Goal: Information Seeking & Learning: Learn about a topic

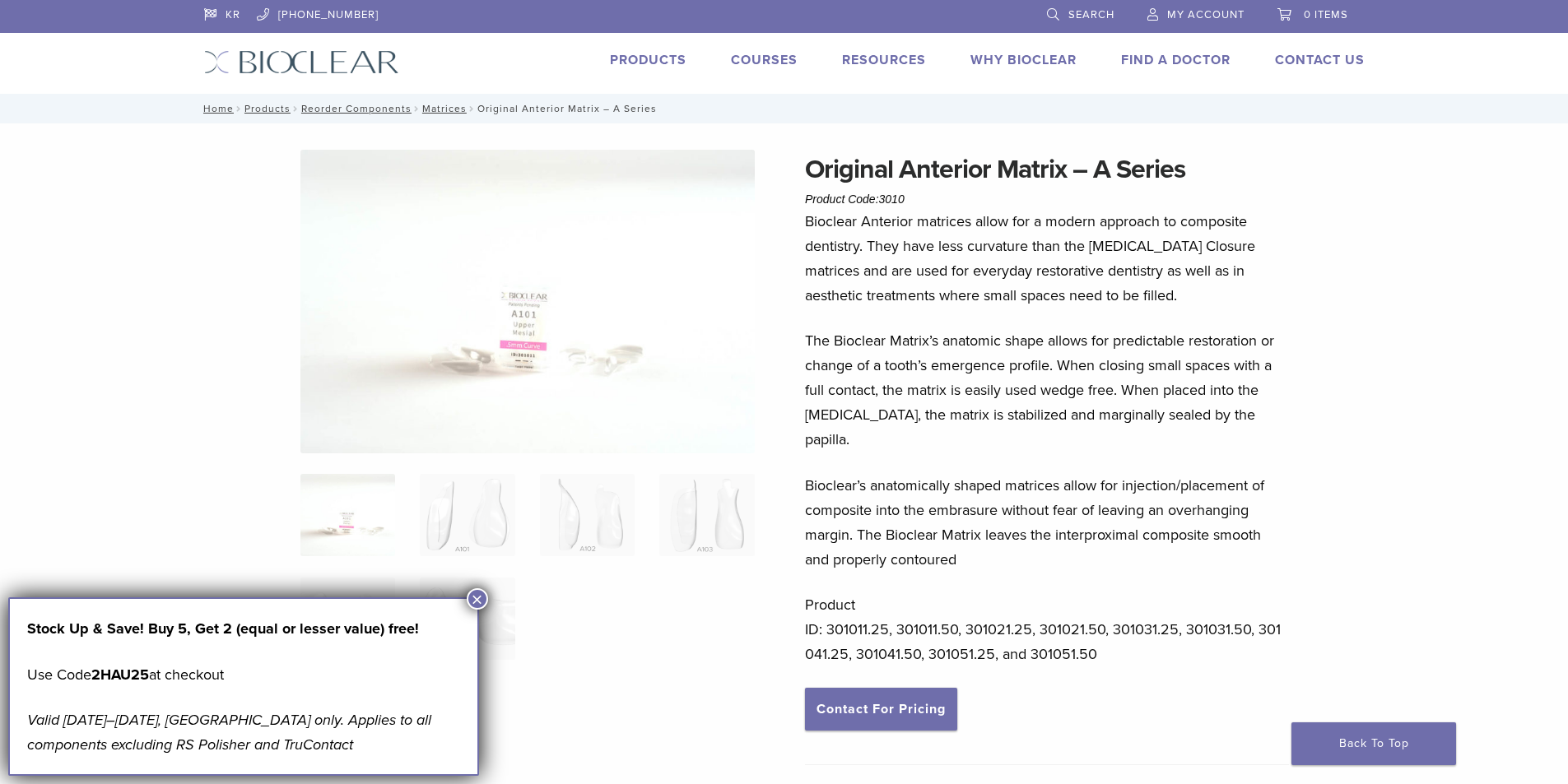
click at [647, 60] on link "Products" at bounding box center [648, 60] width 77 height 17
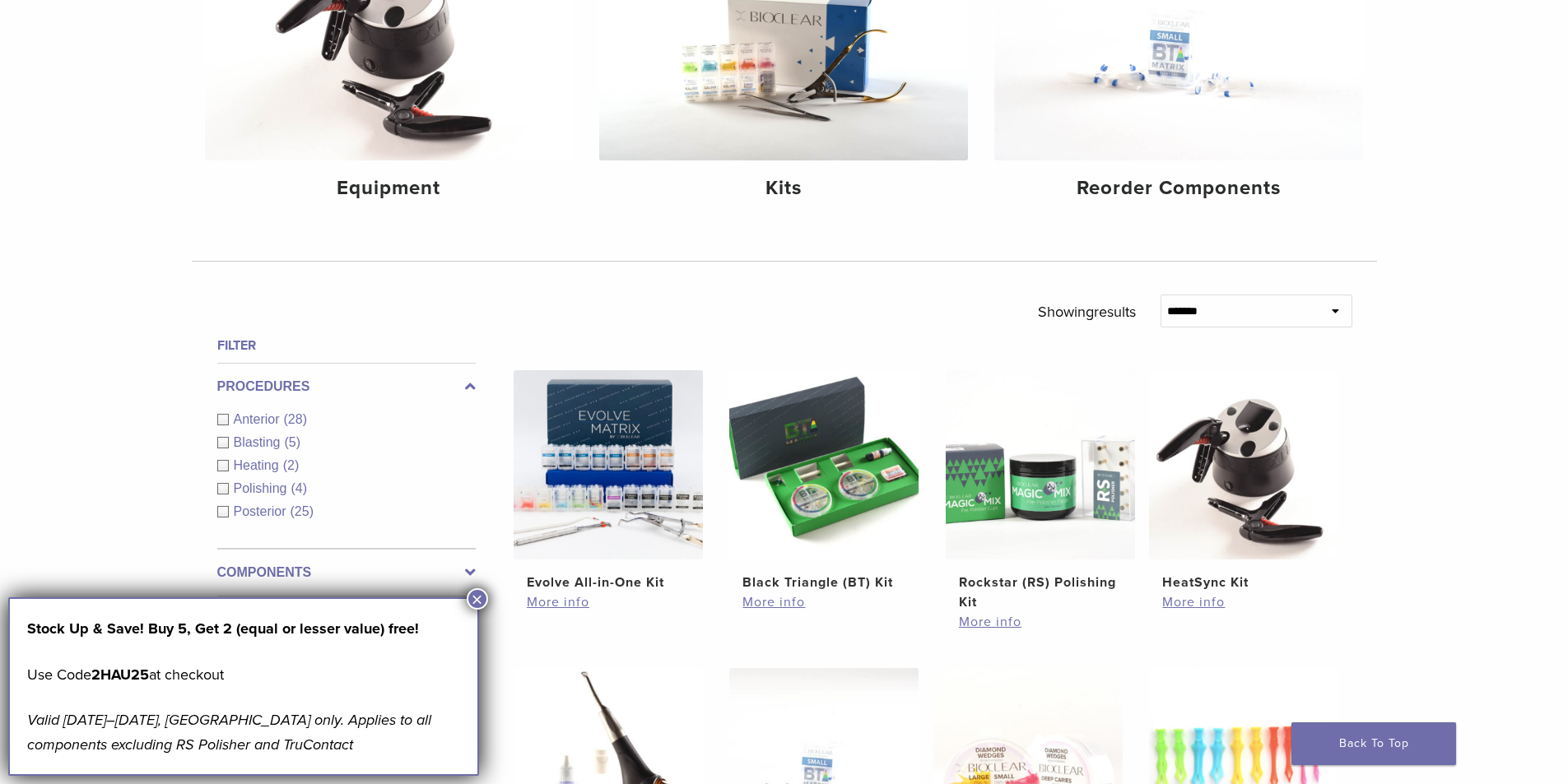
scroll to position [429, 0]
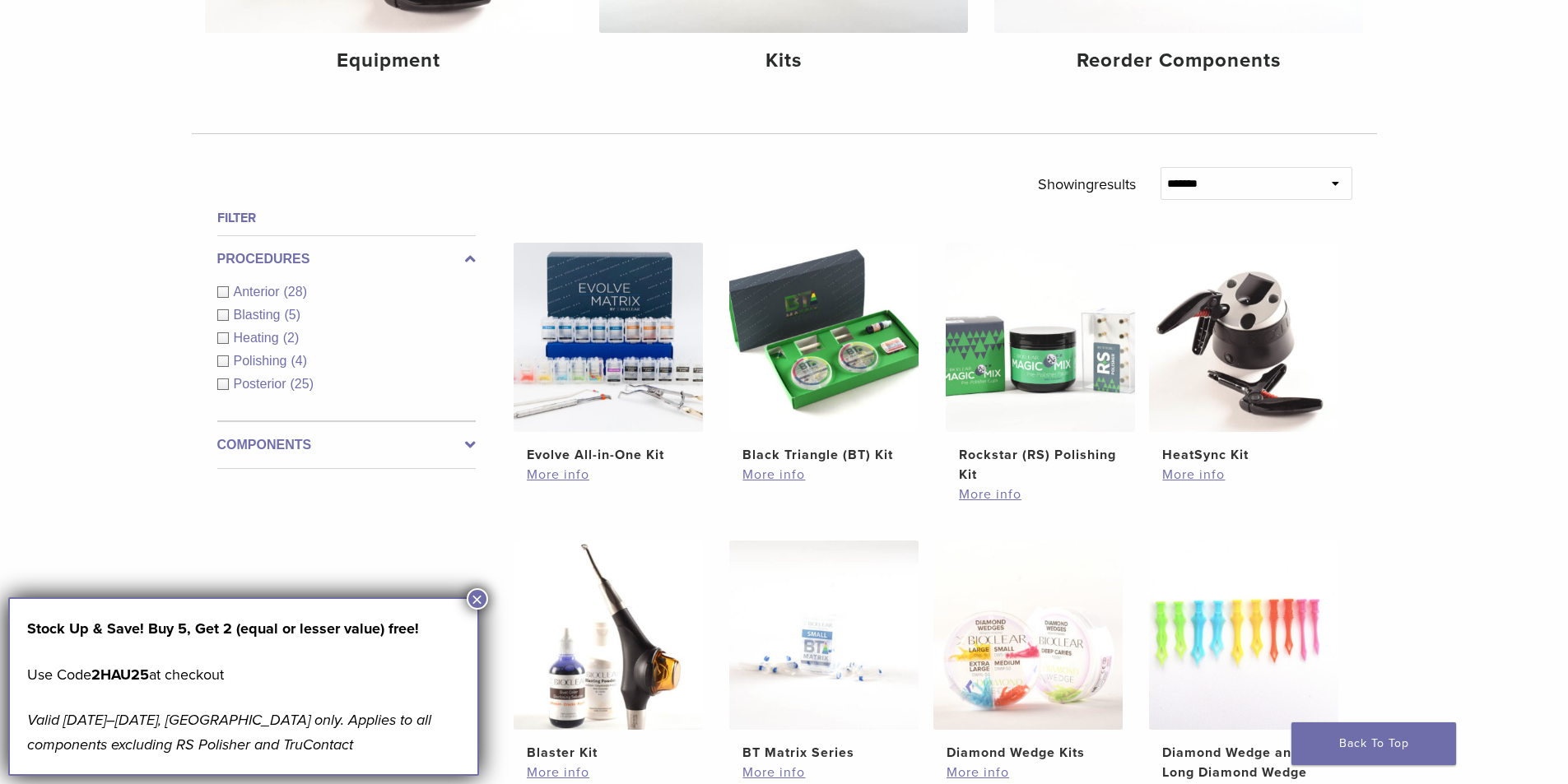
click at [471, 597] on button "×" at bounding box center [477, 599] width 21 height 21
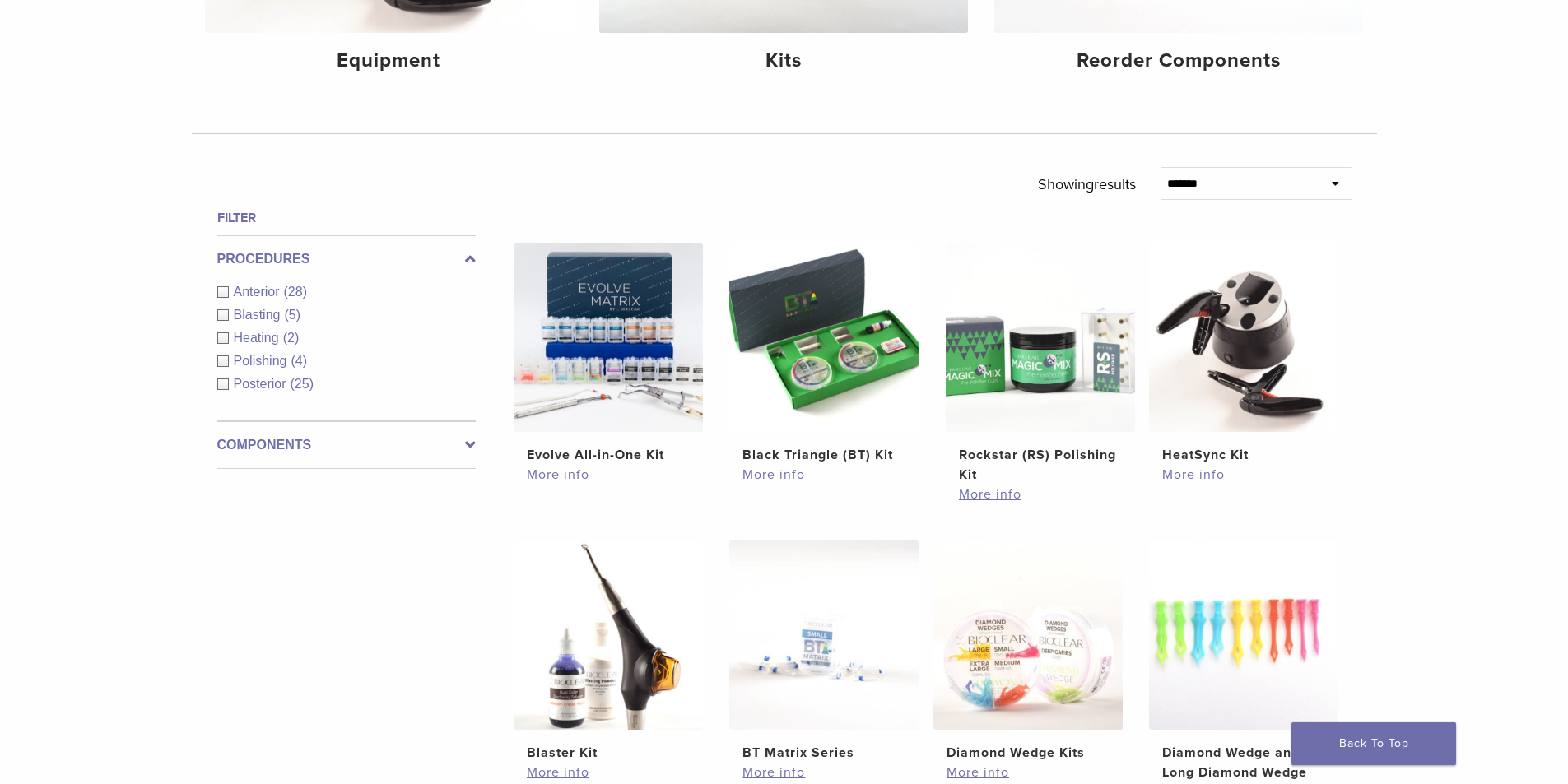
click at [220, 291] on div "Anterior (28)" at bounding box center [346, 292] width 258 height 20
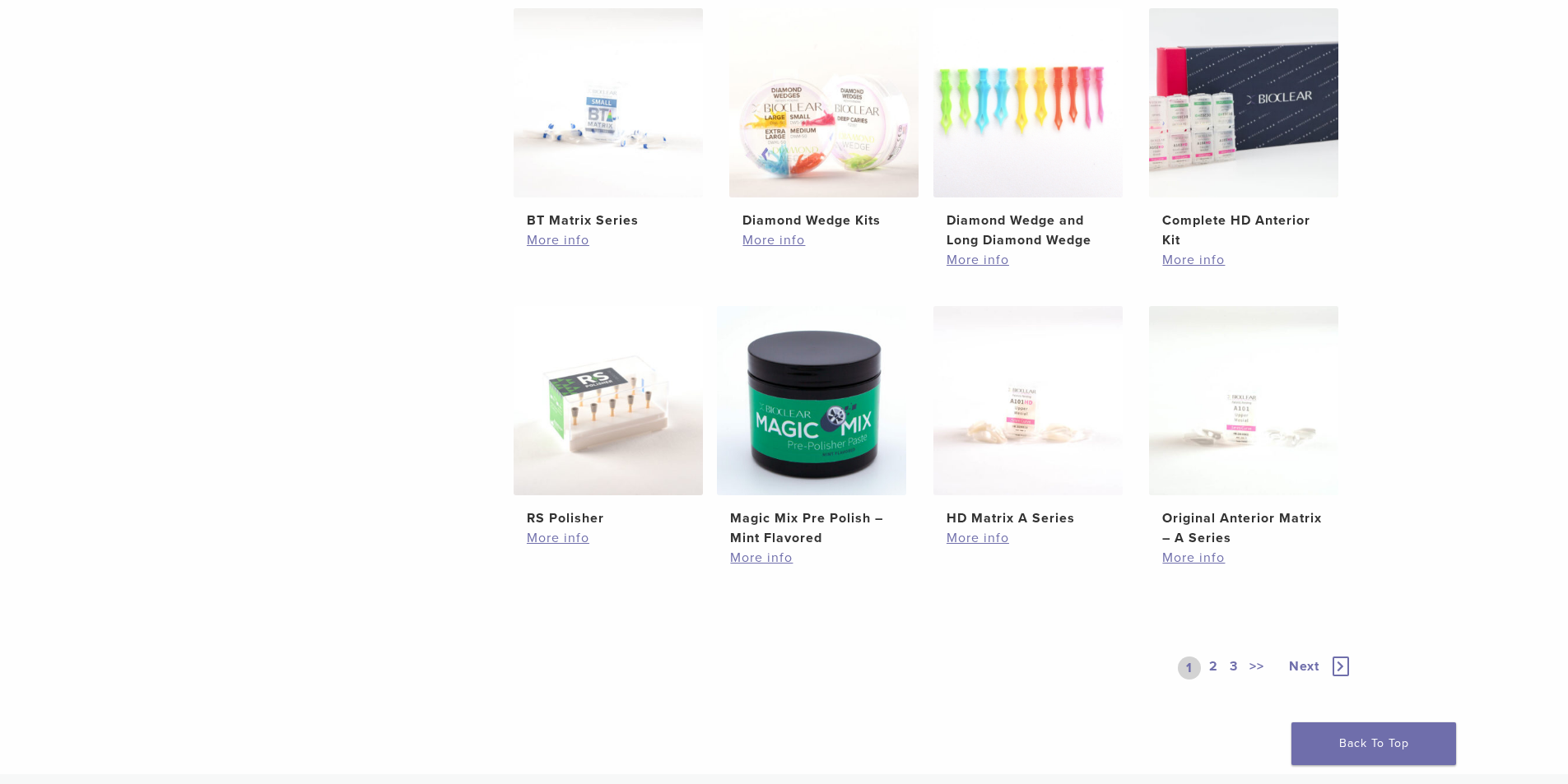
scroll to position [1138, 0]
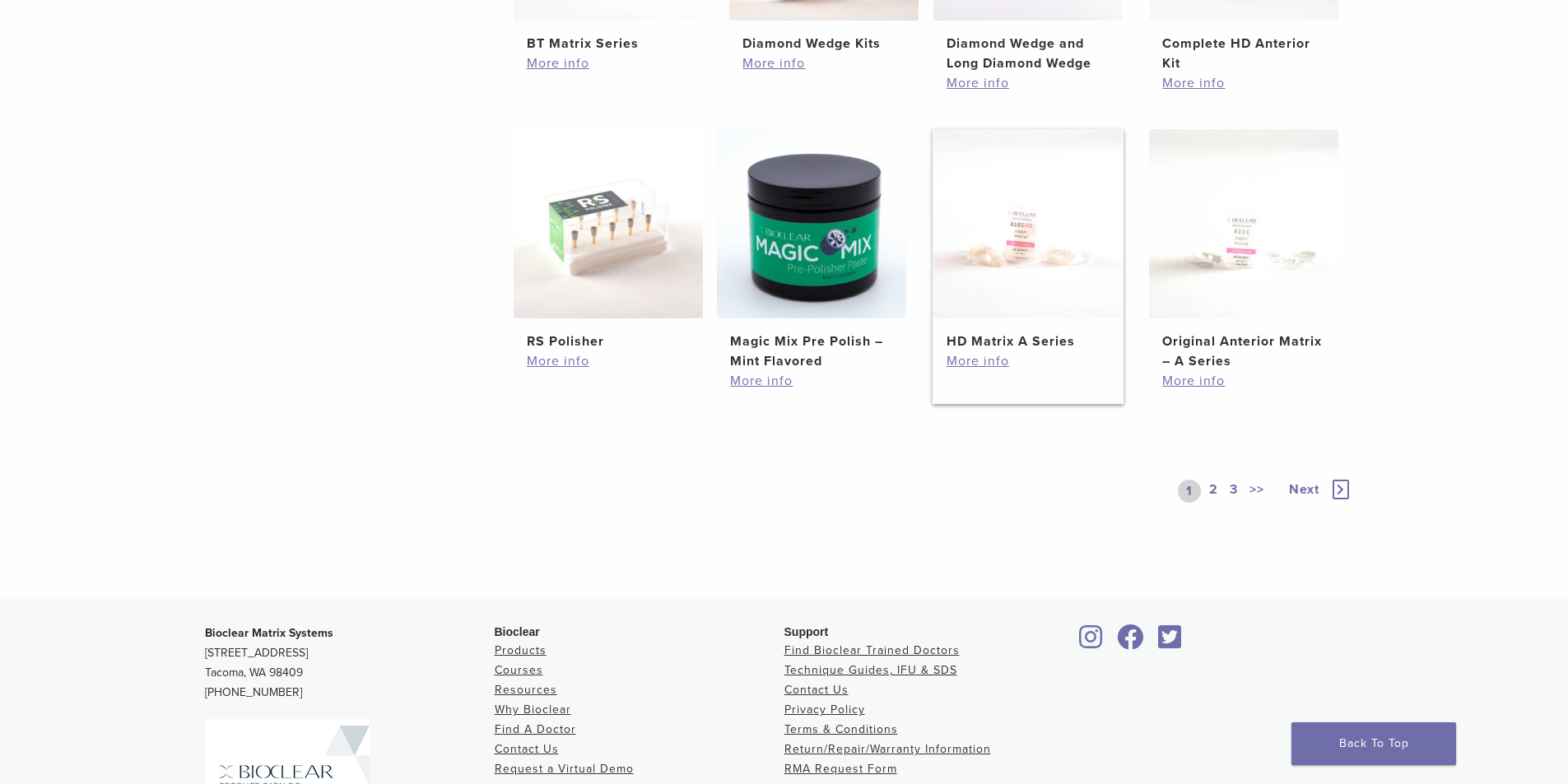
click at [1025, 248] on img at bounding box center [1027, 223] width 189 height 189
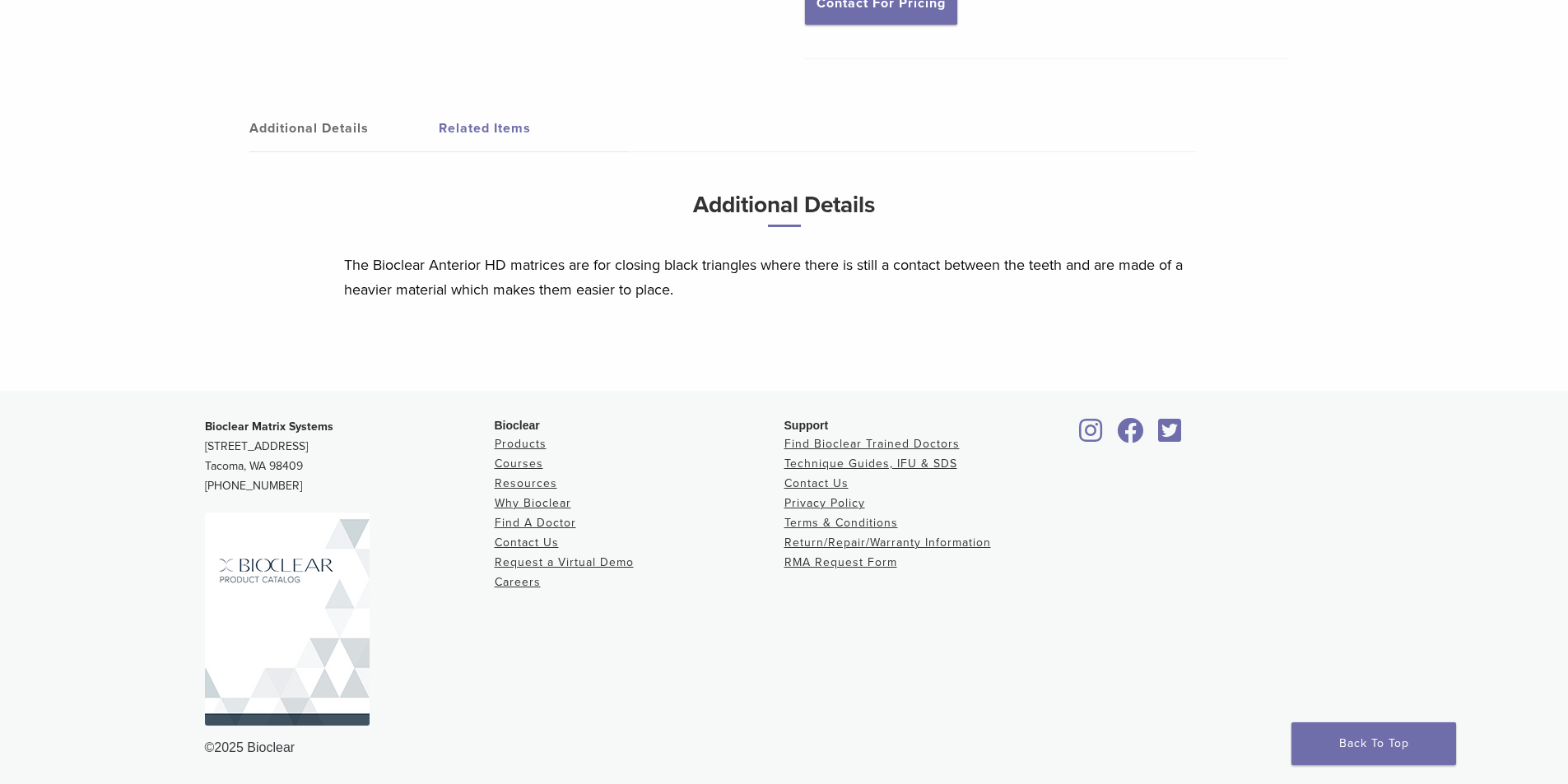
scroll to position [490, 0]
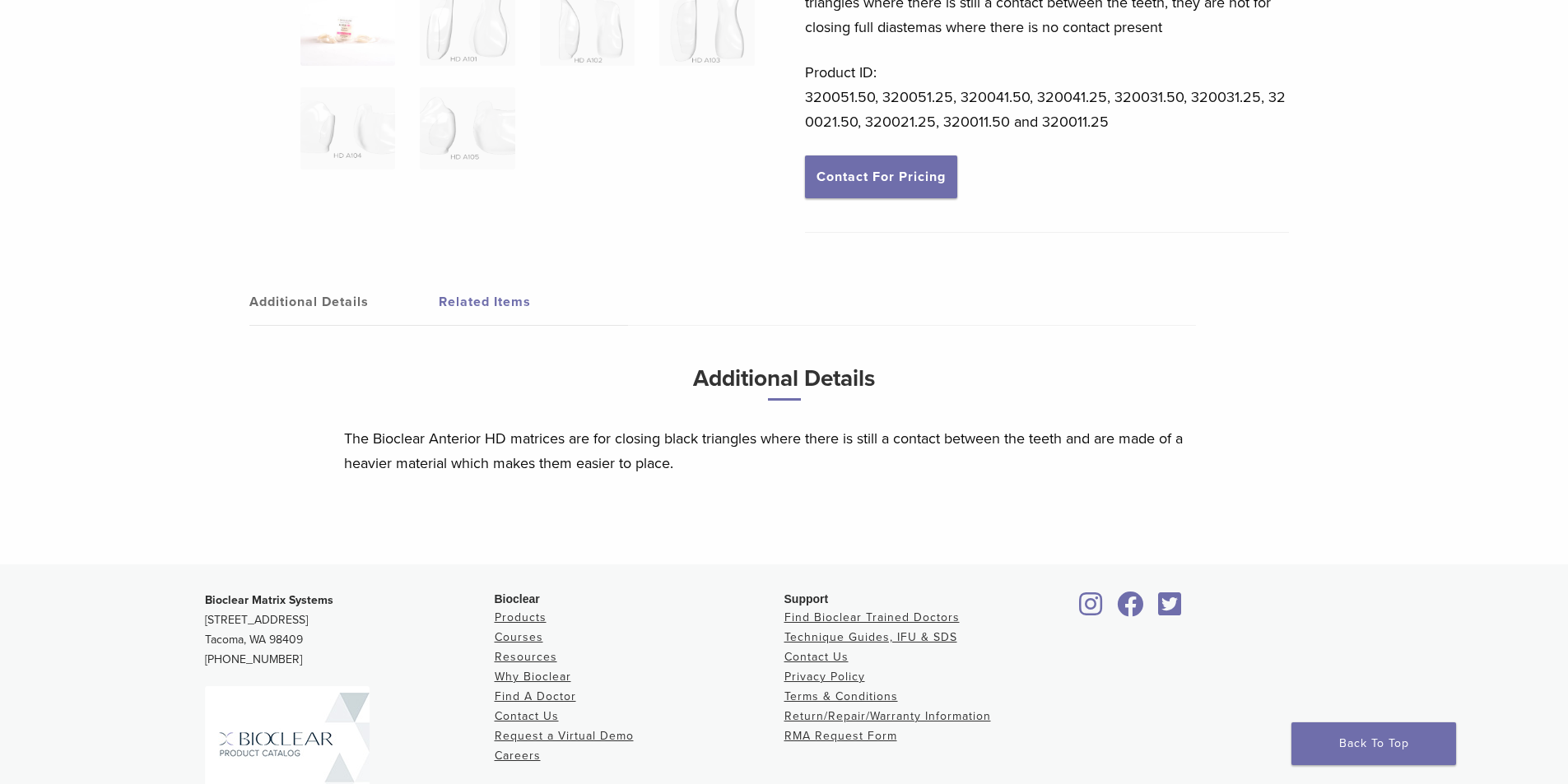
click at [316, 310] on link "Additional Details" at bounding box center [343, 302] width 189 height 46
click at [869, 179] on link "Contact For Pricing" at bounding box center [881, 177] width 152 height 43
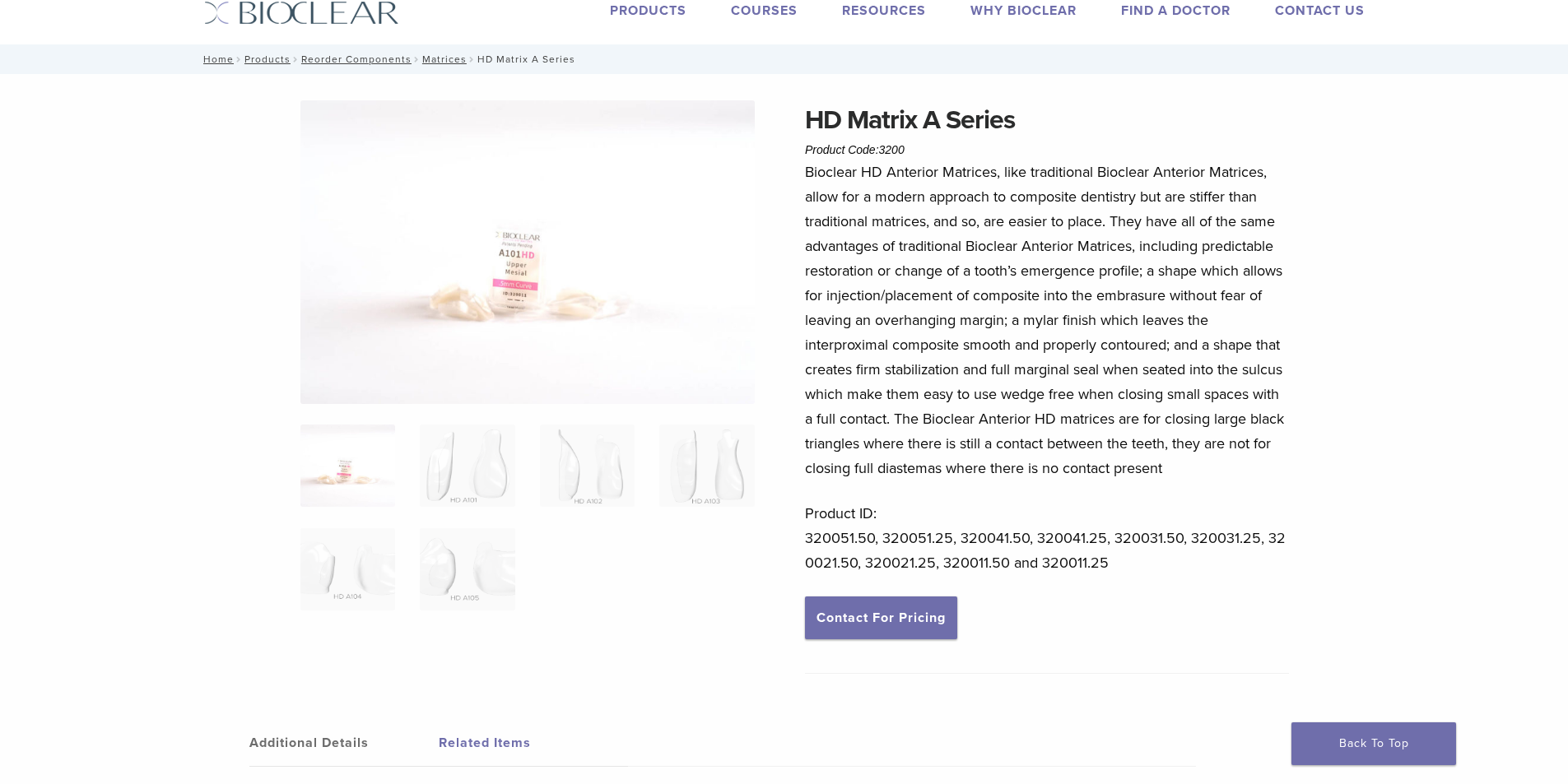
scroll to position [0, 0]
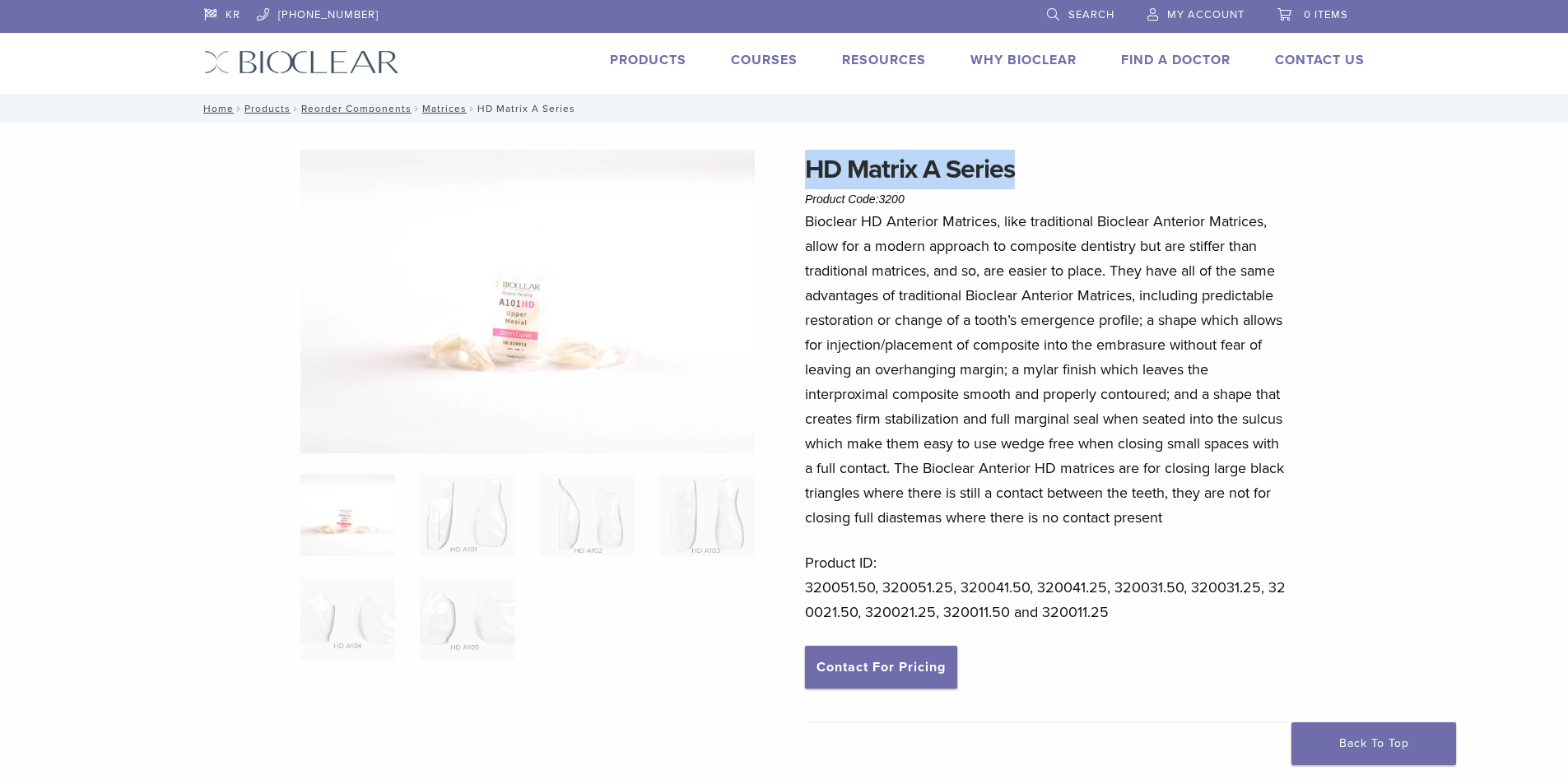
drag, startPoint x: 807, startPoint y: 171, endPoint x: 1073, endPoint y: 183, distance: 266.3
click at [1074, 179] on h1 "HD Matrix A Series" at bounding box center [1047, 169] width 484 height 40
copy h1 "HD Matrix A Series"
click at [448, 110] on link "Matrices" at bounding box center [444, 109] width 45 height 12
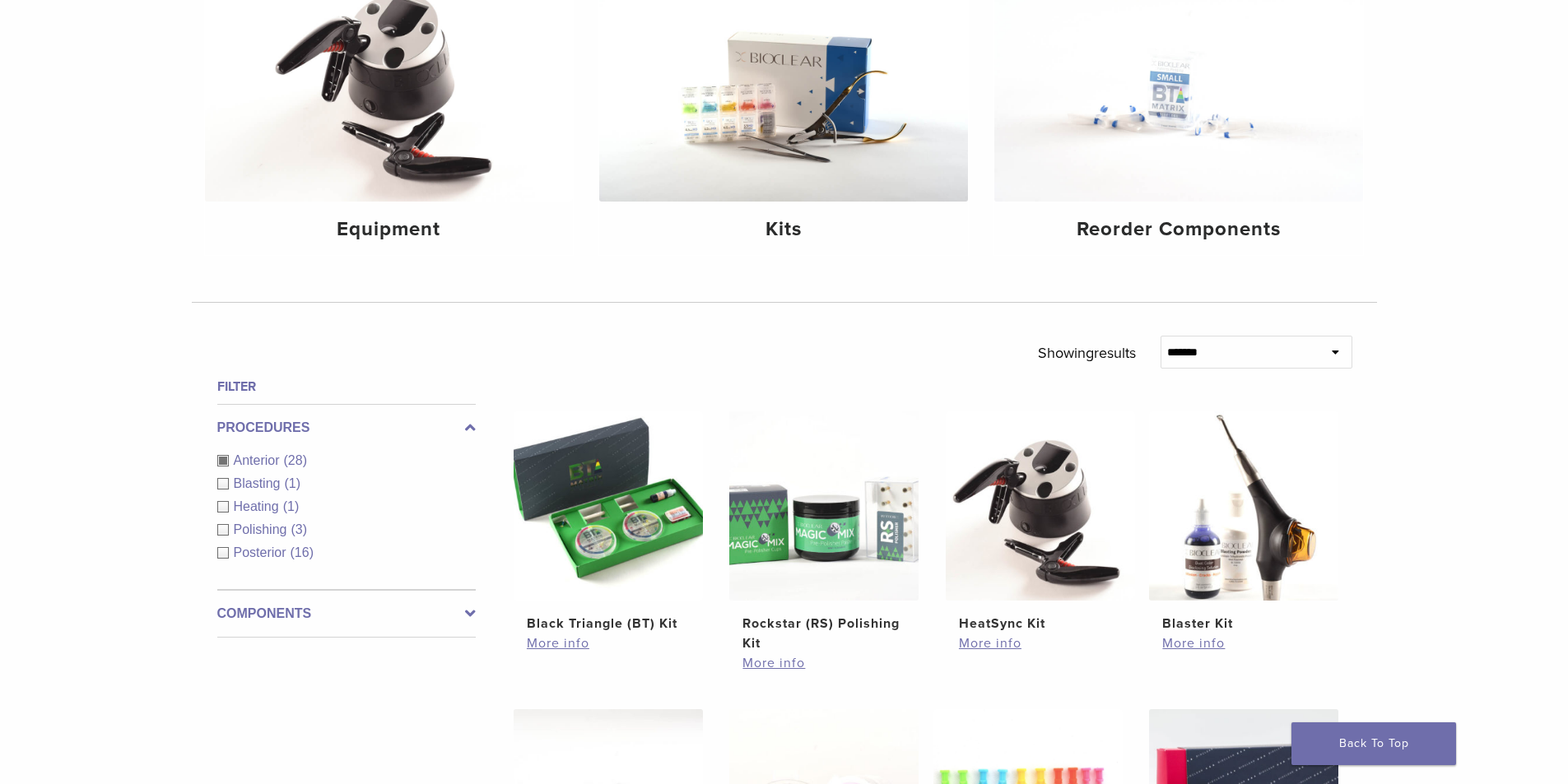
scroll to position [307, 0]
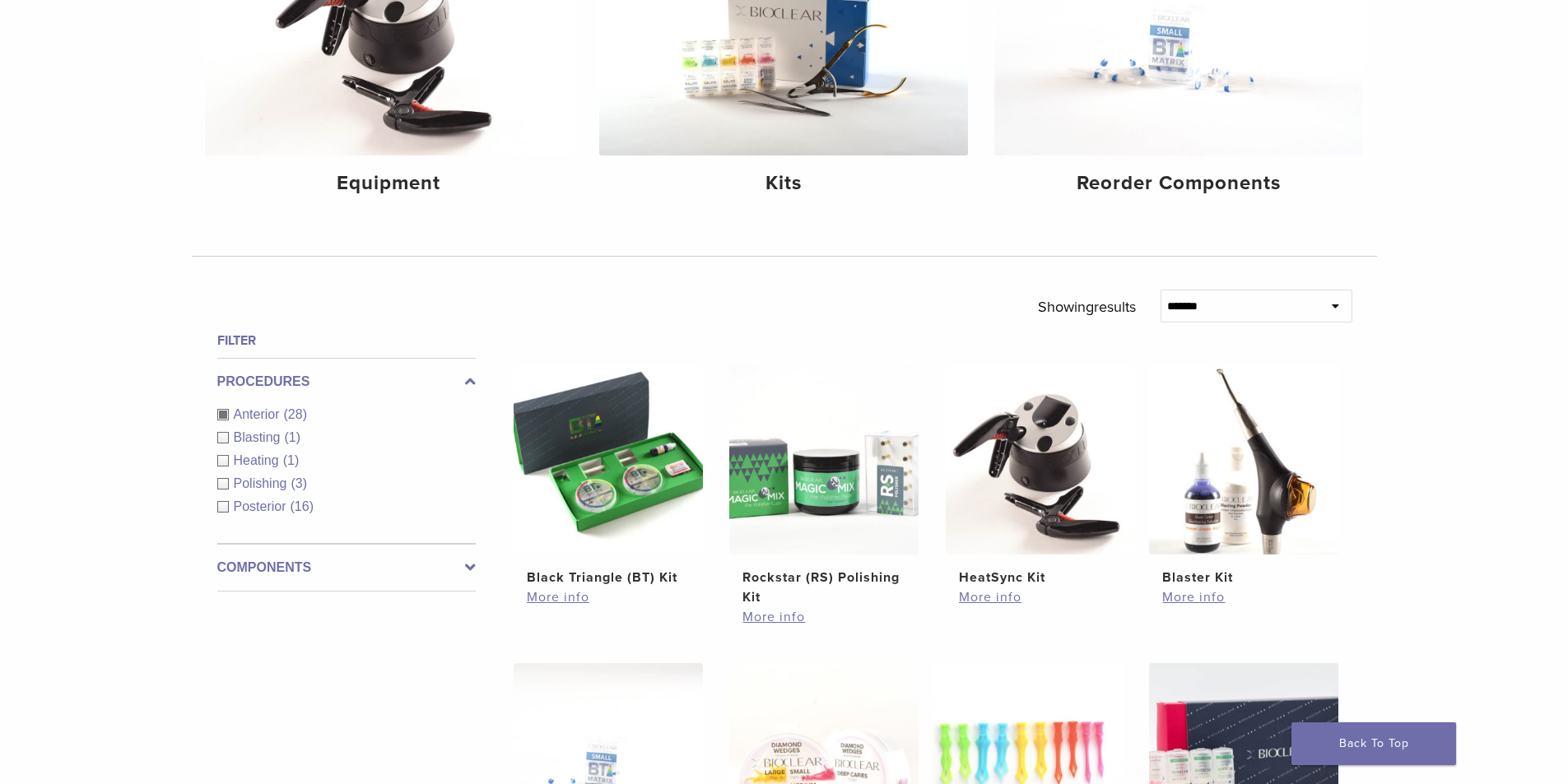
click at [228, 510] on div "Posterior (16)" at bounding box center [346, 507] width 258 height 20
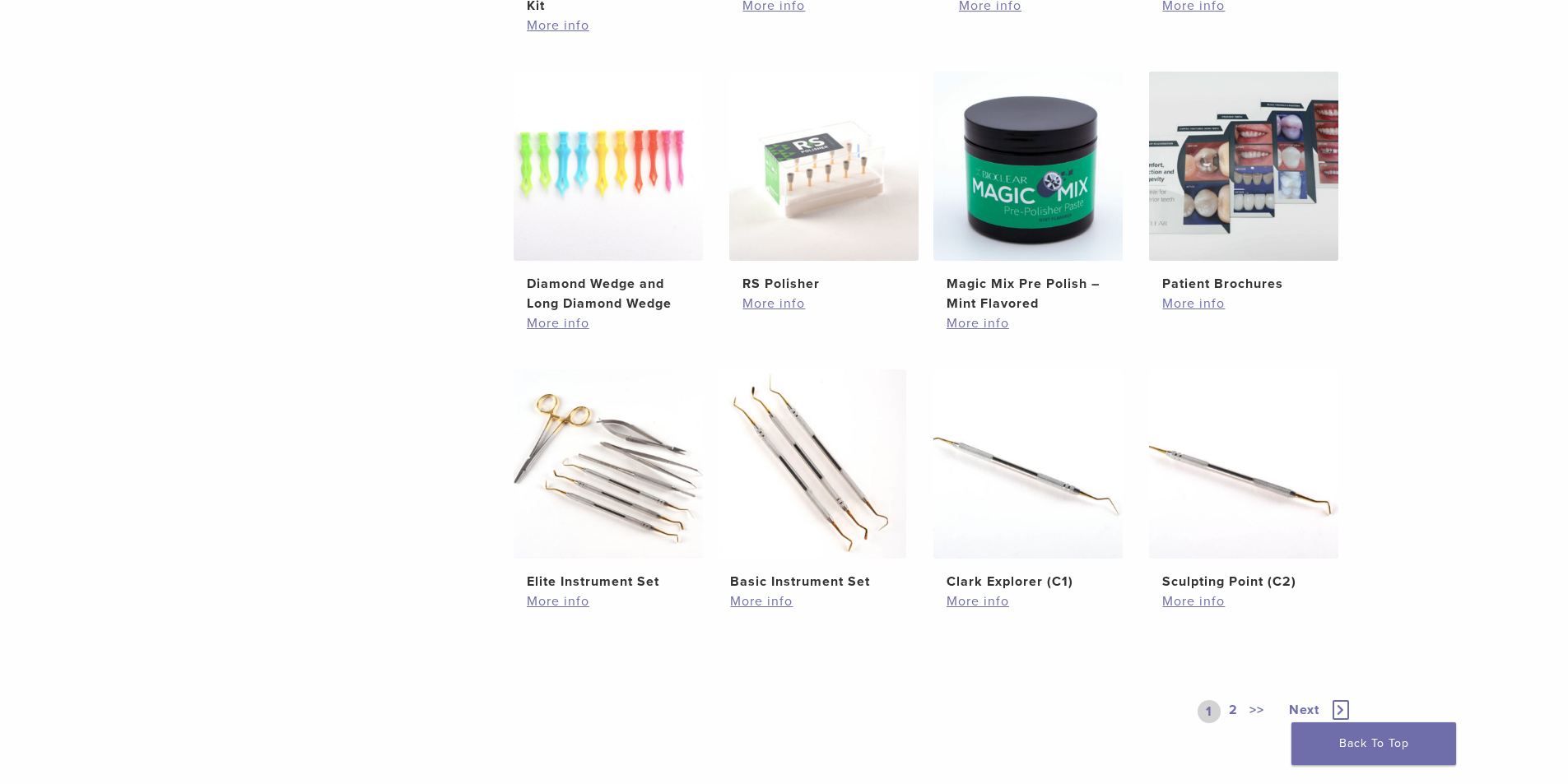
scroll to position [1248, 0]
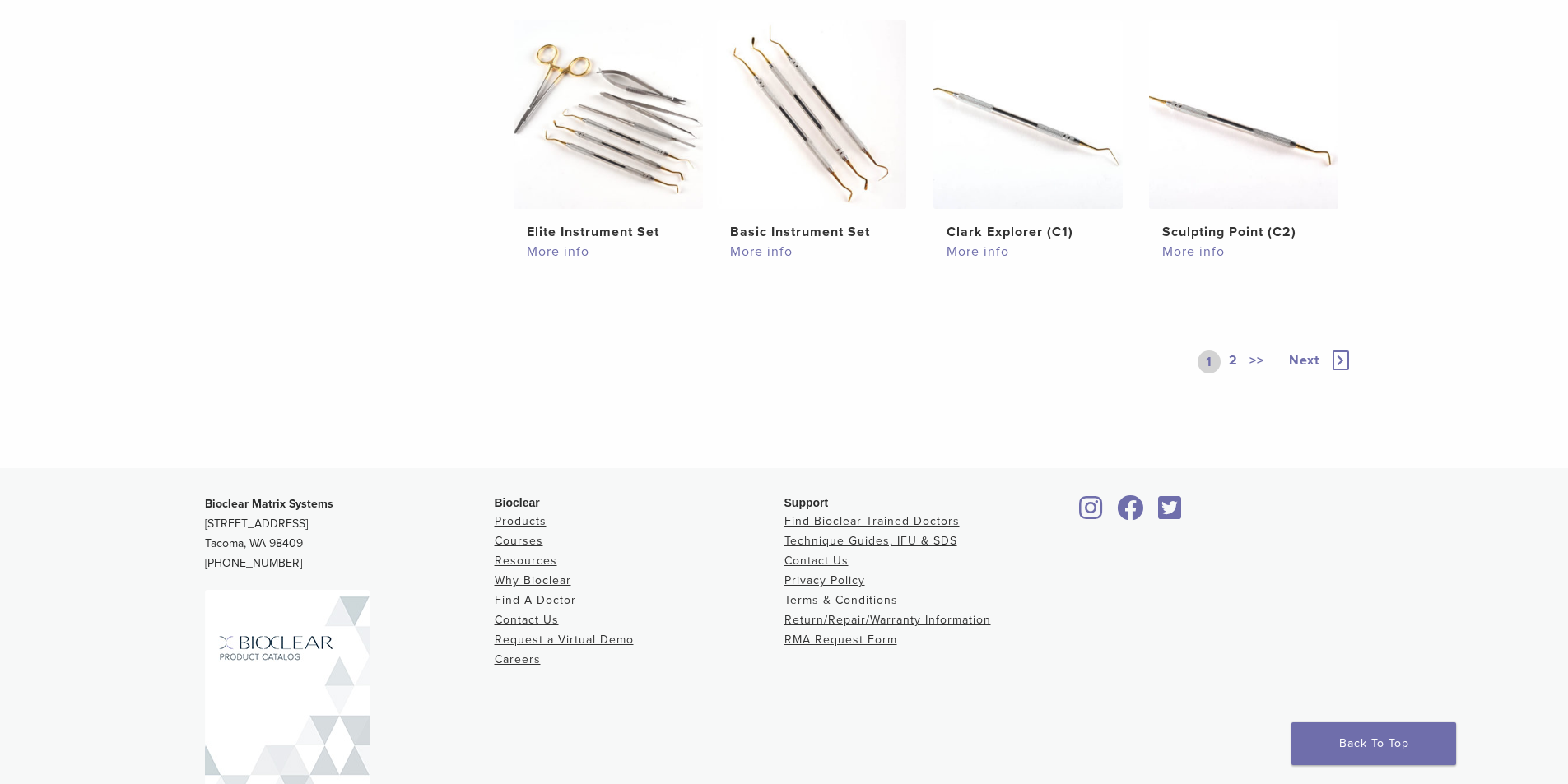
click at [1228, 357] on link "2" at bounding box center [1233, 362] width 16 height 23
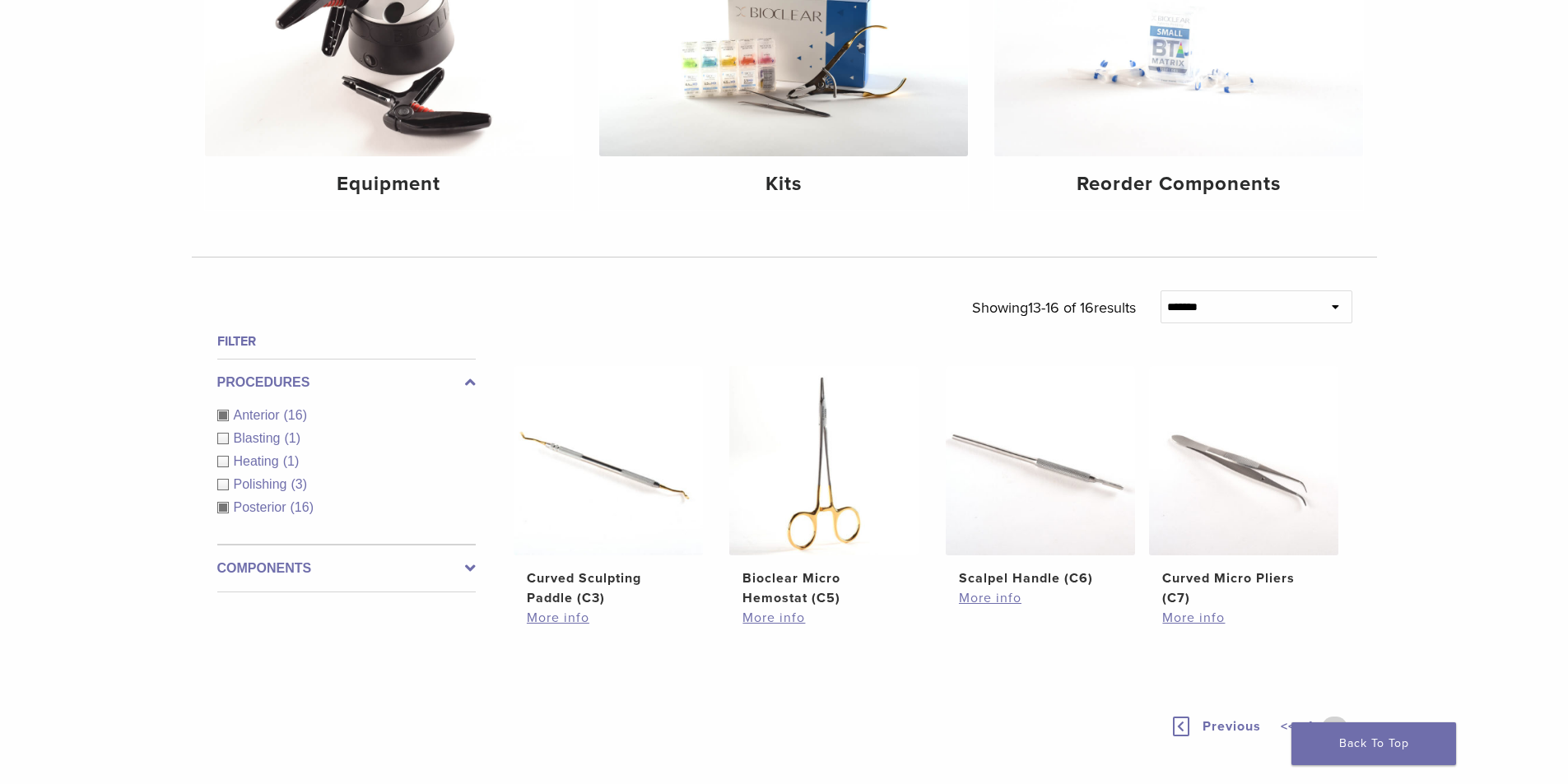
scroll to position [309, 0]
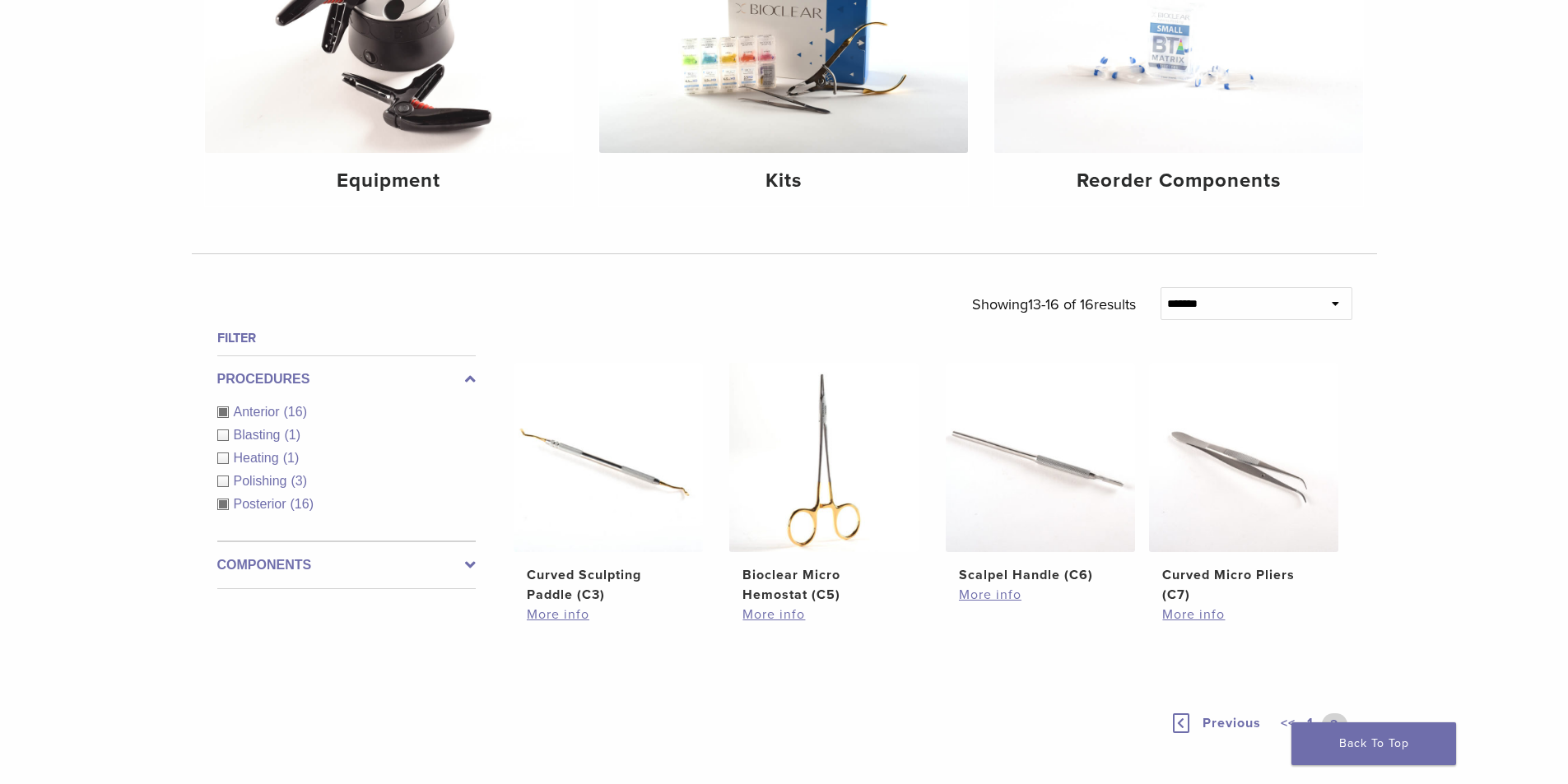
click at [225, 504] on div "Posterior (16)" at bounding box center [346, 504] width 258 height 20
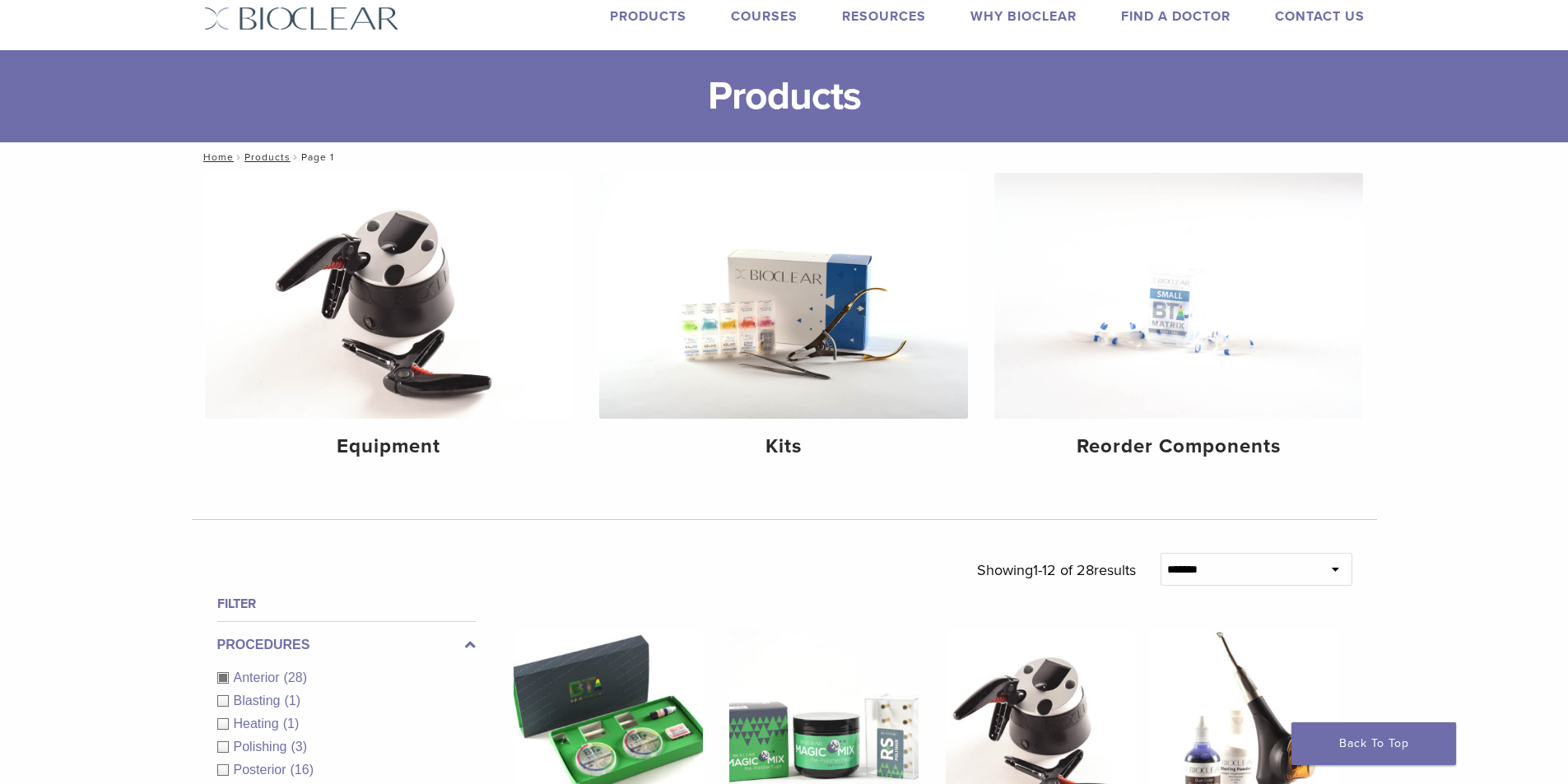
scroll to position [83, 0]
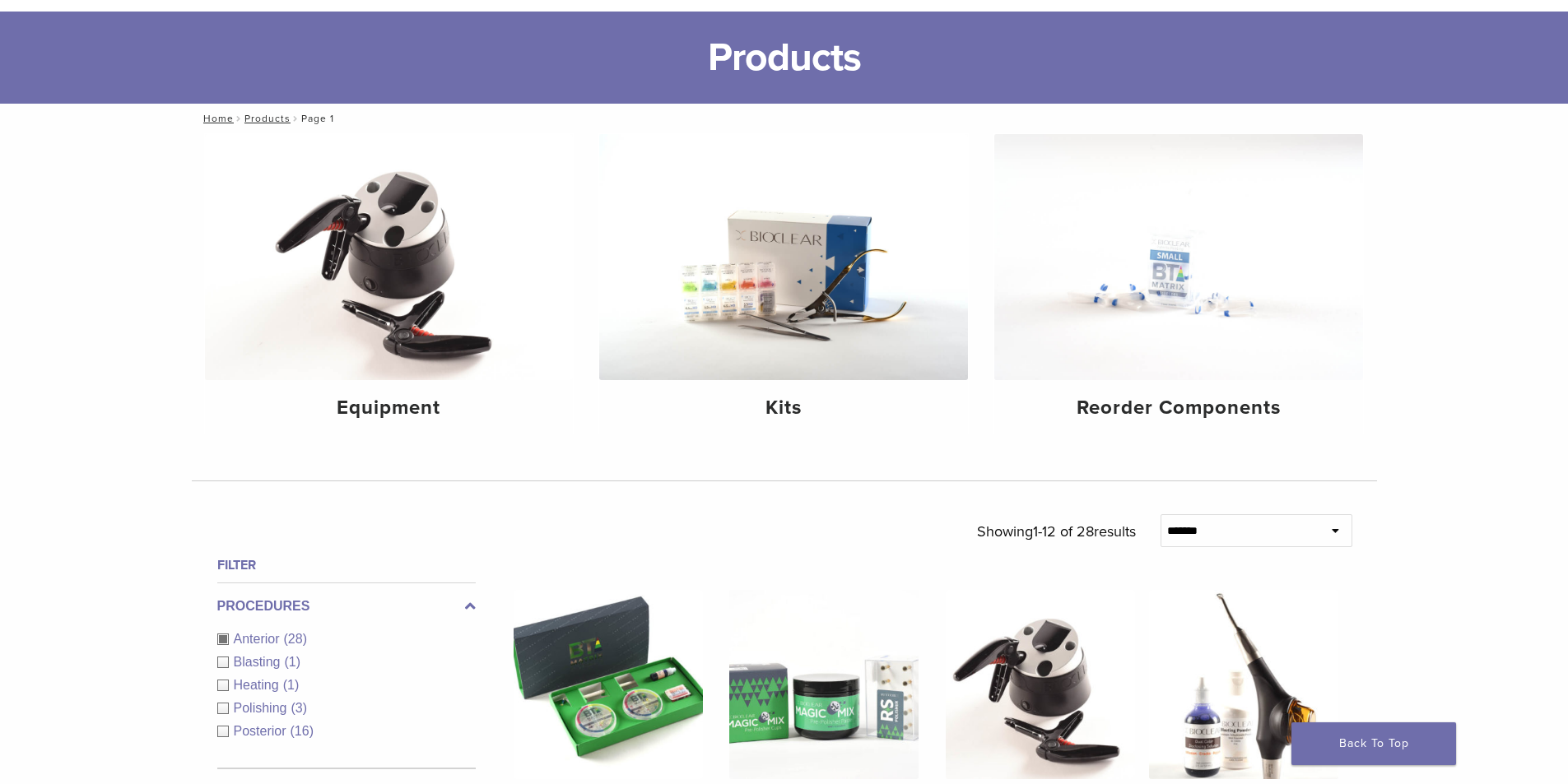
click at [223, 635] on div "Anterior (28)" at bounding box center [346, 639] width 258 height 20
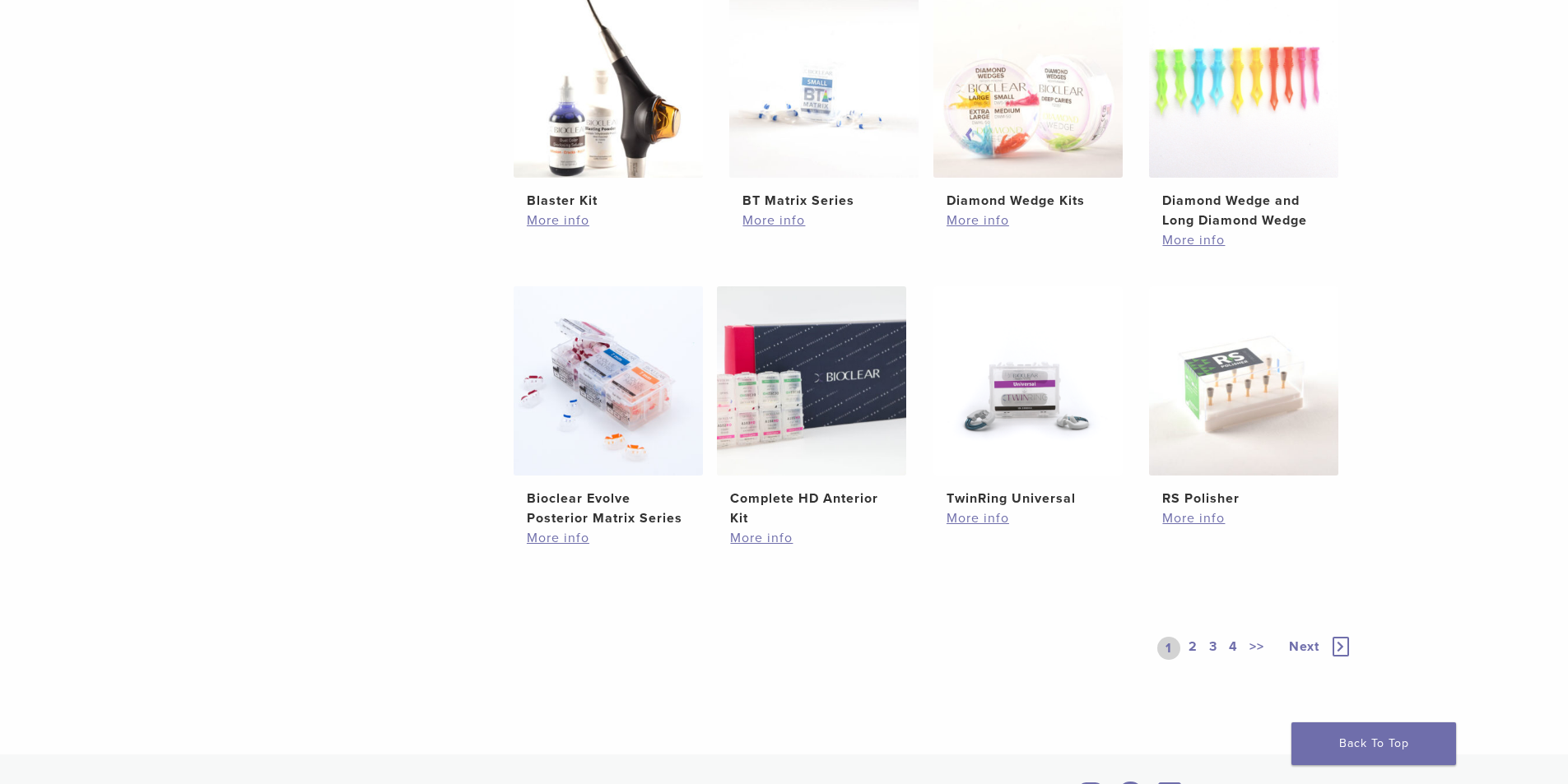
scroll to position [1018, 0]
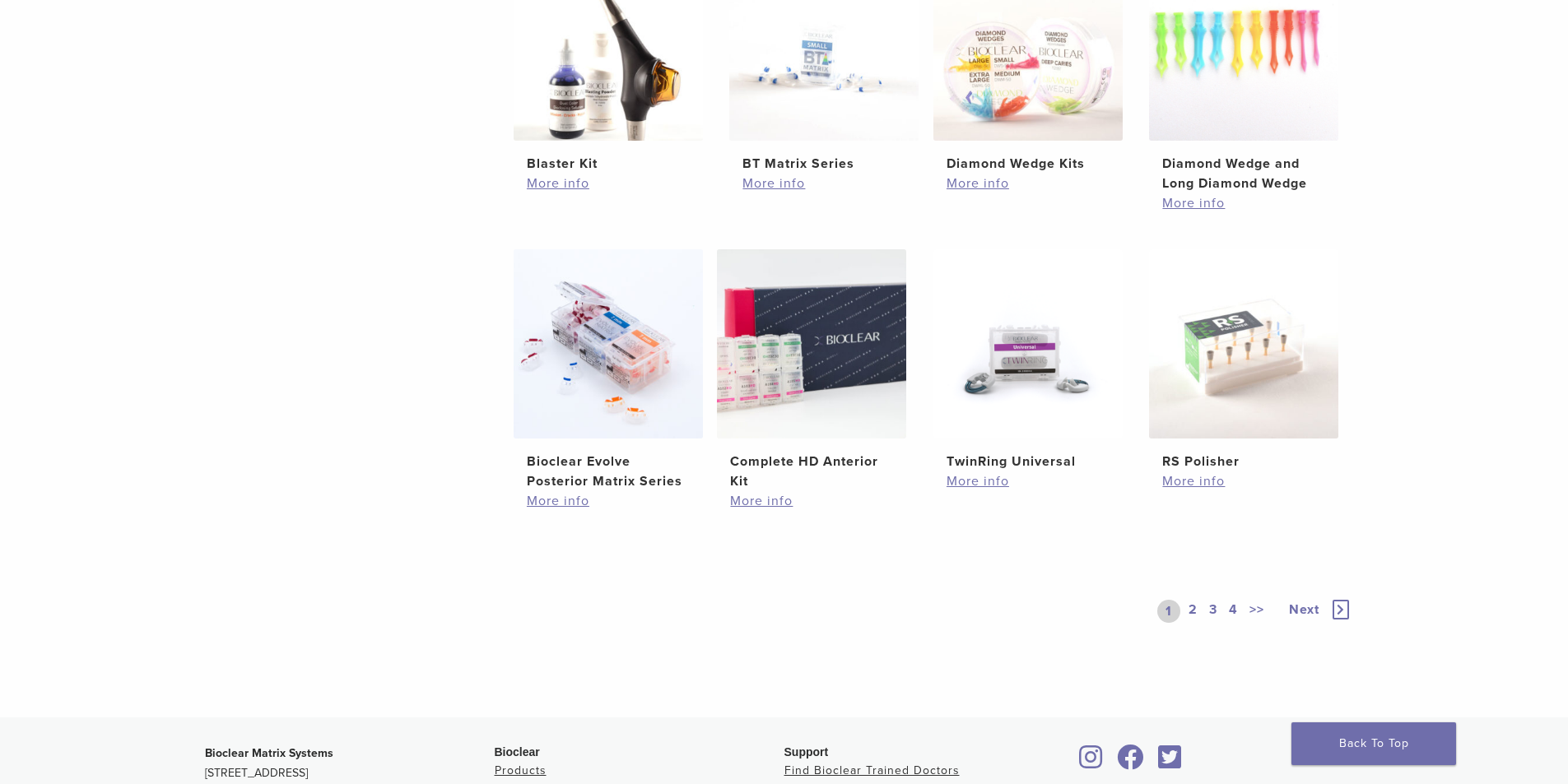
click at [1193, 613] on link "2" at bounding box center [1192, 612] width 16 height 23
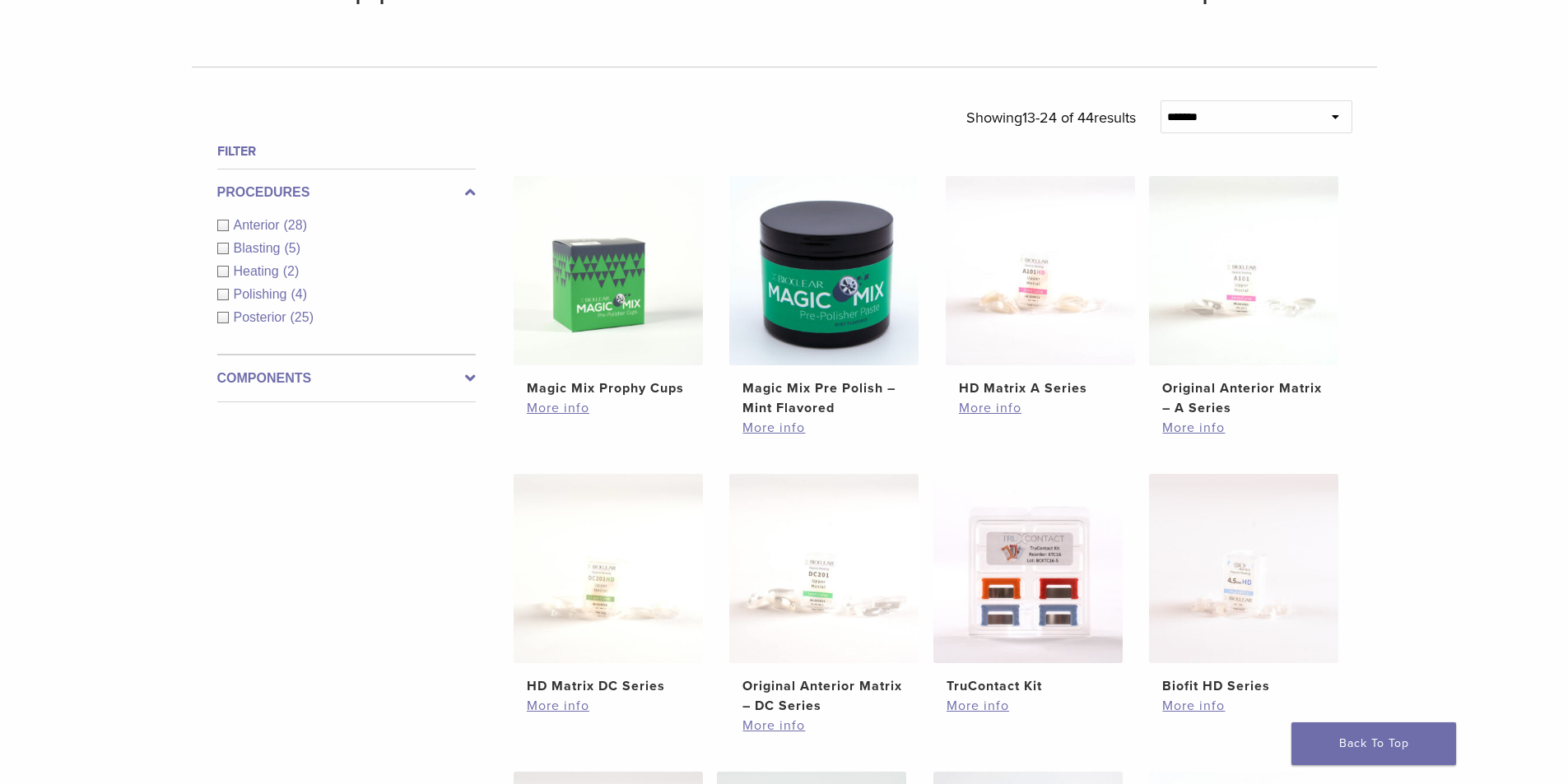
scroll to position [744, 0]
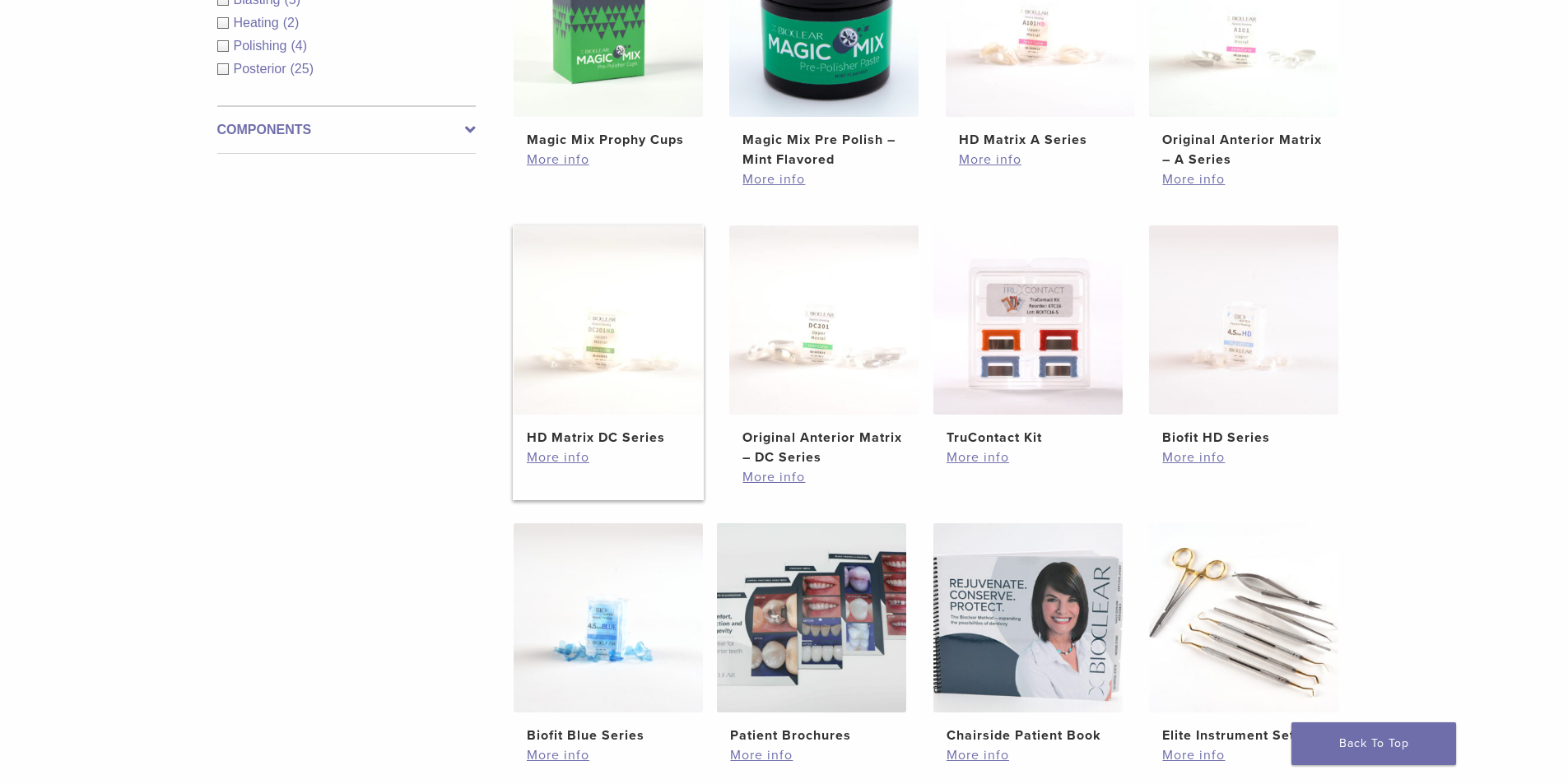
click at [613, 353] on img at bounding box center [608, 319] width 189 height 189
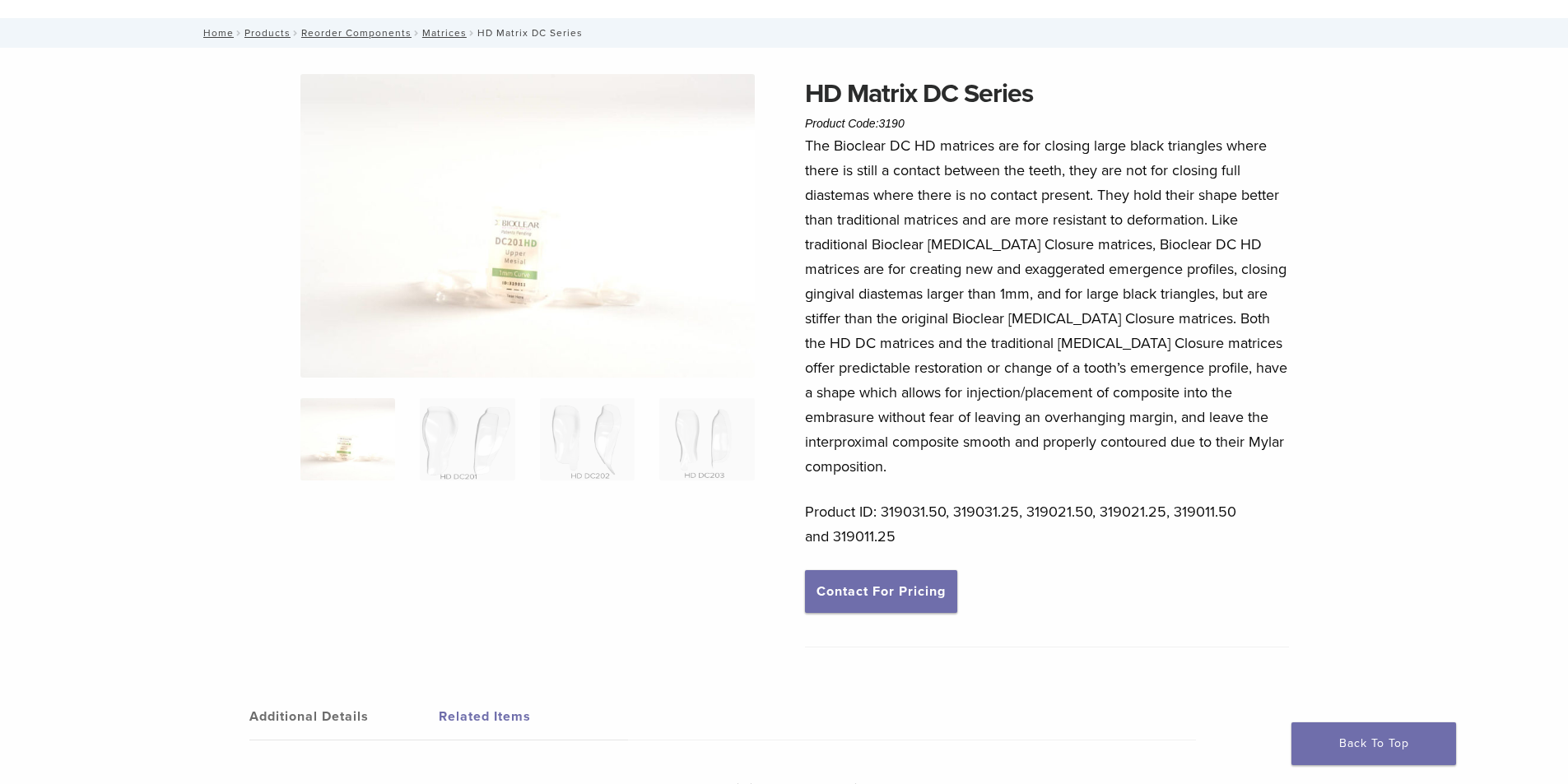
scroll to position [106, 0]
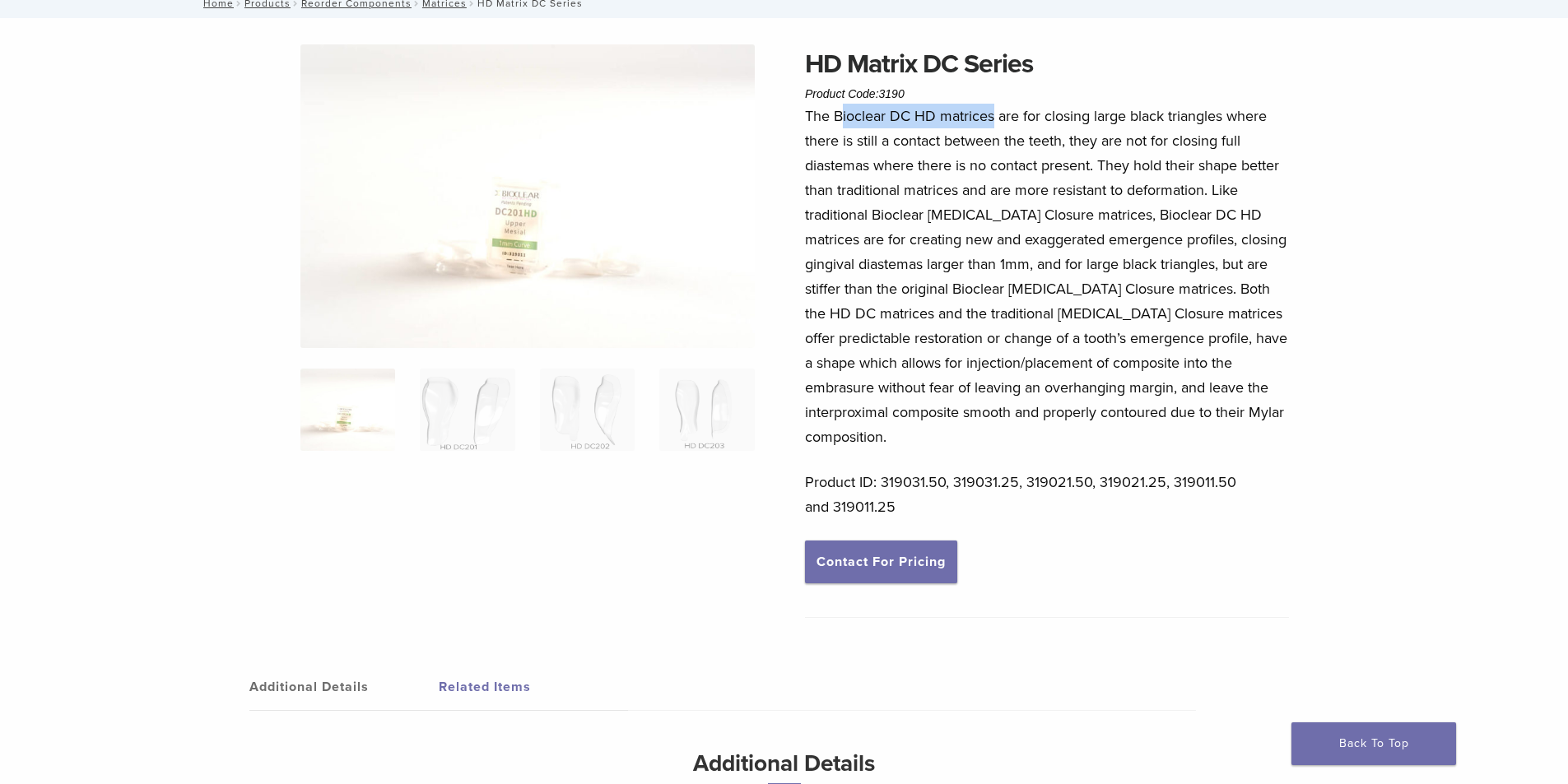
drag, startPoint x: 839, startPoint y: 117, endPoint x: 996, endPoint y: 118, distance: 157.0
click at [996, 118] on p "The Bioclear DC HD matrices are for closing large black triangles where there i…" at bounding box center [1047, 276] width 484 height 346
copy p "ioclear DC HD matrices"
click at [948, 72] on h1 "HD Matrix DC Series" at bounding box center [1047, 64] width 484 height 40
drag, startPoint x: 806, startPoint y: 115, endPoint x: 886, endPoint y: 121, distance: 80.2
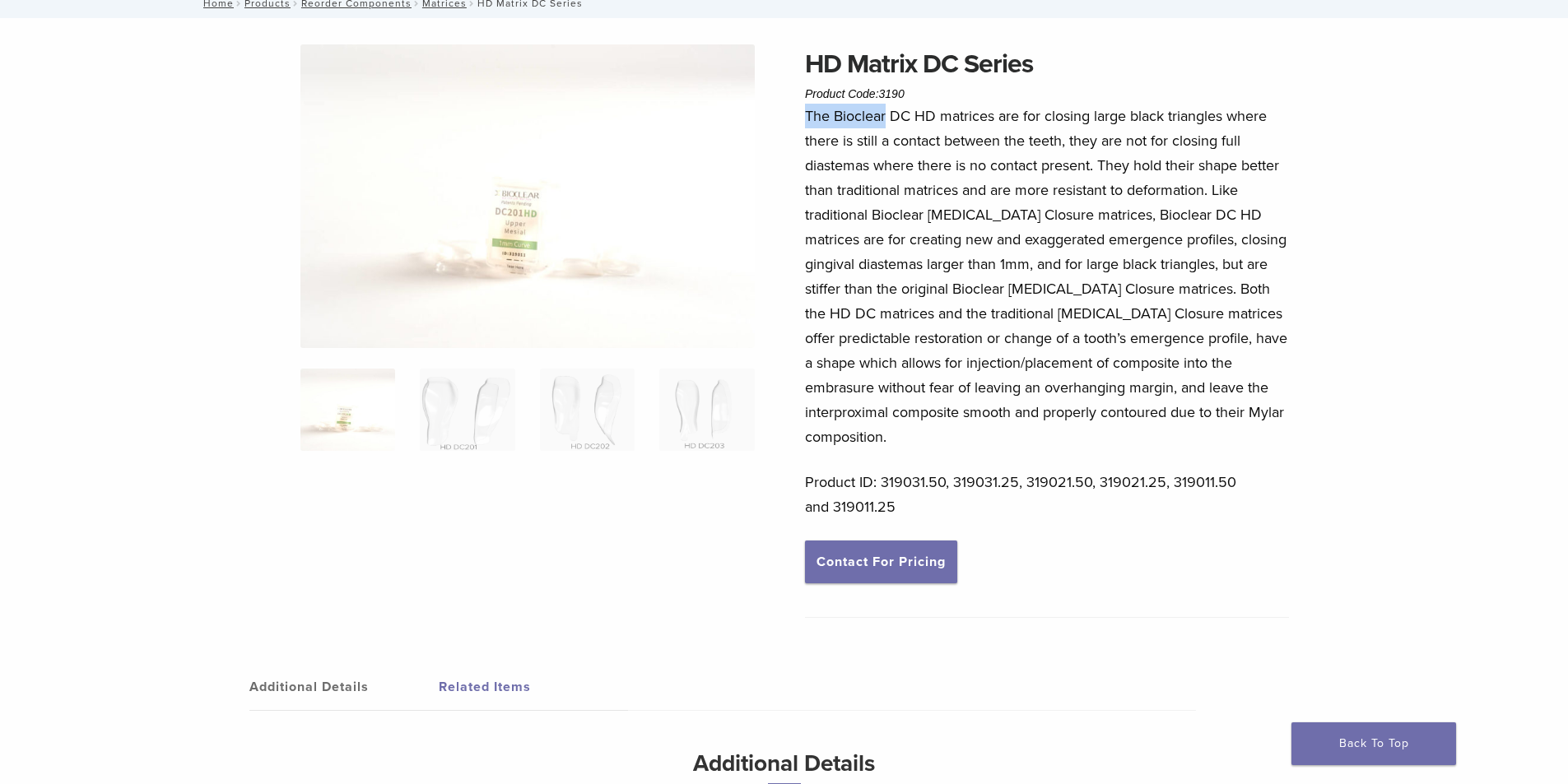
click at [886, 121] on p "The Bioclear DC HD matrices are for closing large black triangles where there i…" at bounding box center [1047, 276] width 484 height 346
click at [805, 53] on h1 "HD Matrix DC Series" at bounding box center [1047, 64] width 484 height 40
drag, startPoint x: 805, startPoint y: 64, endPoint x: 913, endPoint y: 70, distance: 108.2
click at [913, 70] on h1 "HD Matrix DC Series" at bounding box center [1047, 64] width 484 height 40
copy h1 "HD Matrix"
